Goal: Task Accomplishment & Management: Manage account settings

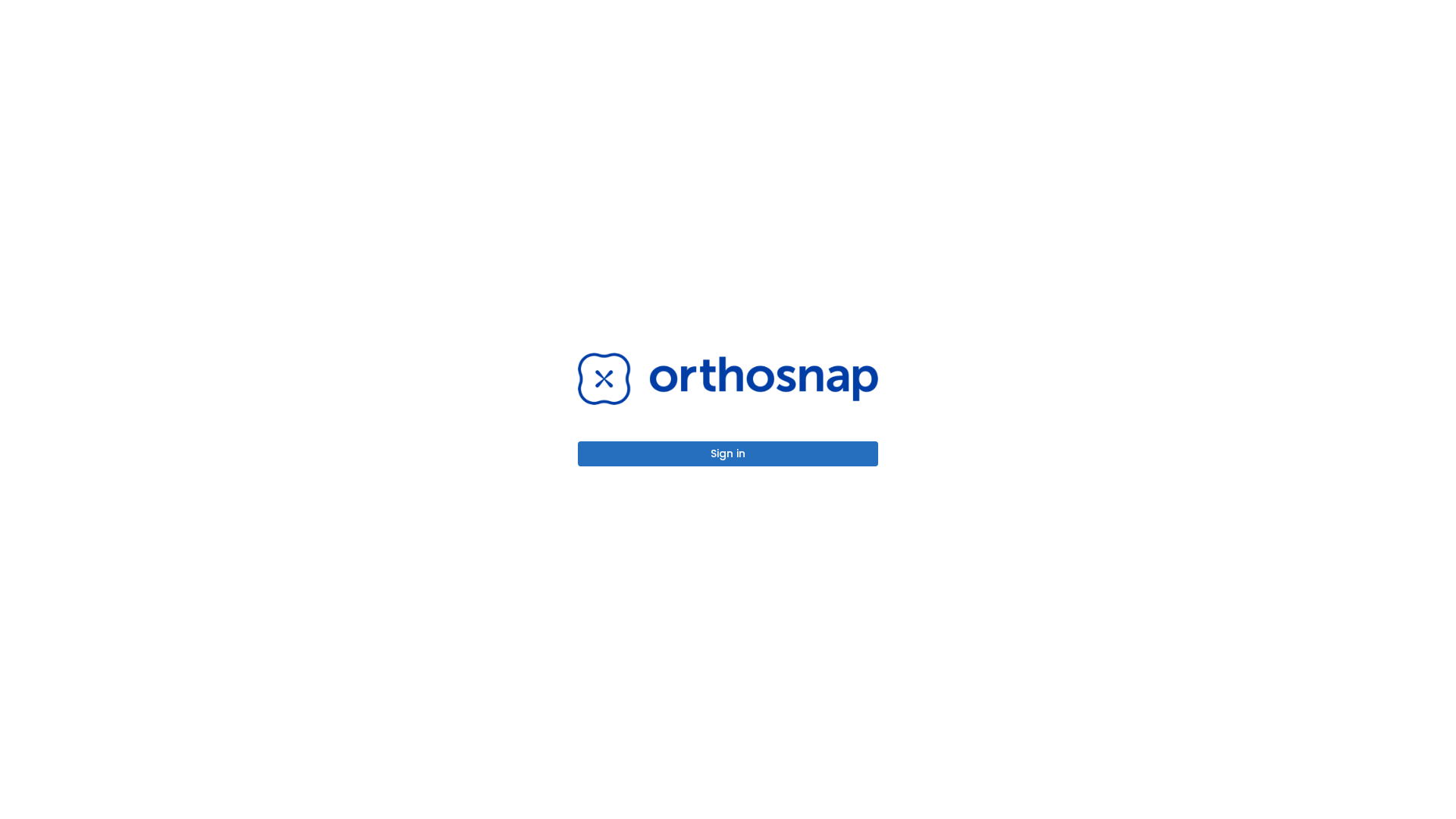
click at [728, 454] on button "Sign in" at bounding box center [728, 453] width 301 height 25
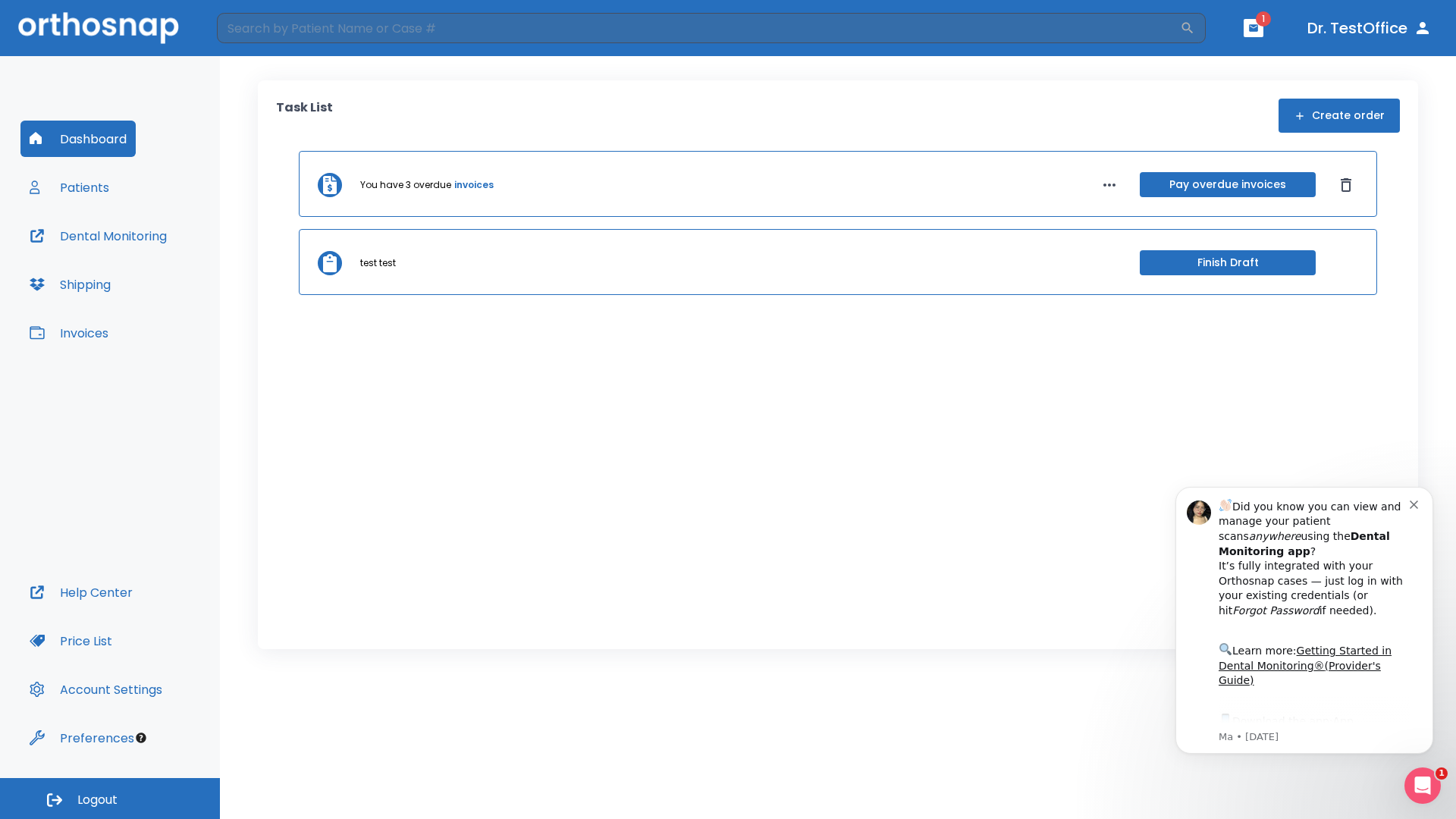
click at [110, 799] on span "Logout" at bounding box center [97, 800] width 40 height 17
